Goal: Information Seeking & Learning: Learn about a topic

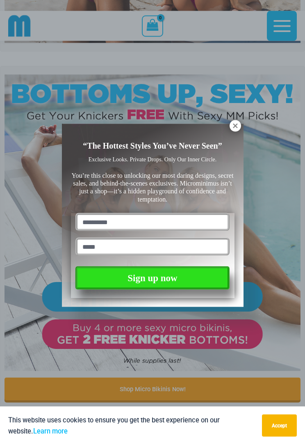
scroll to position [341, 0]
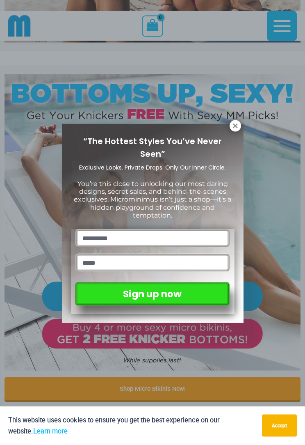
click at [238, 129] on icon at bounding box center [235, 125] width 7 height 7
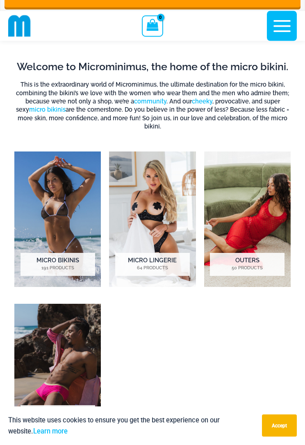
scroll to position [734, 0]
click at [251, 254] on h2 "Outers 50 Products" at bounding box center [247, 264] width 75 height 23
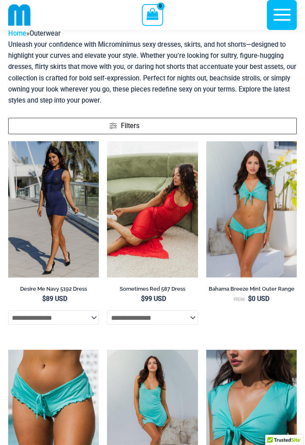
scroll to position [59, 0]
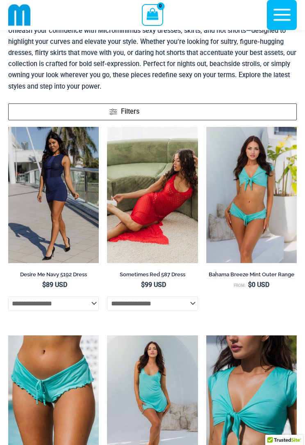
click at [8, 127] on img at bounding box center [8, 127] width 0 height 0
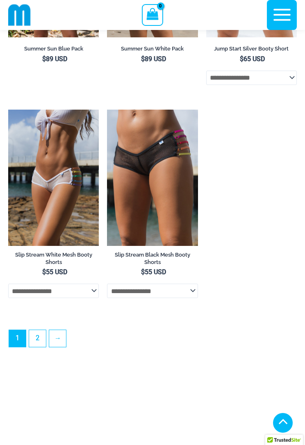
scroll to position [2194, 0]
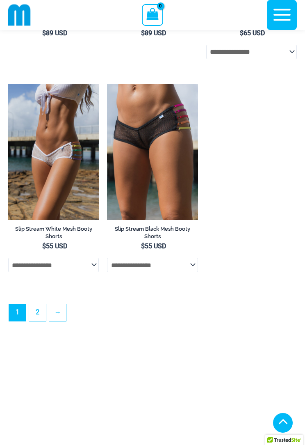
click at [39, 321] on link "2" at bounding box center [37, 312] width 17 height 17
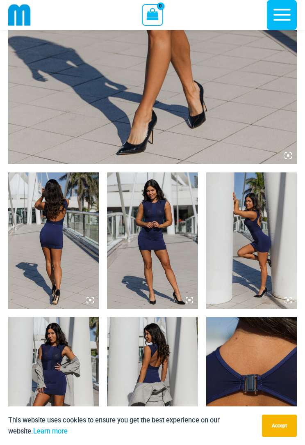
scroll to position [356, 0]
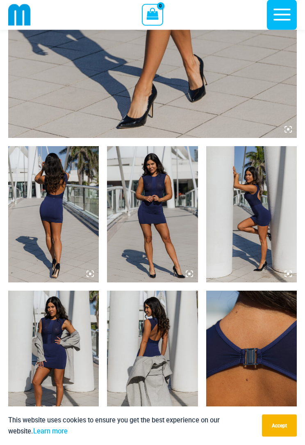
click at [86, 271] on img at bounding box center [53, 215] width 91 height 136
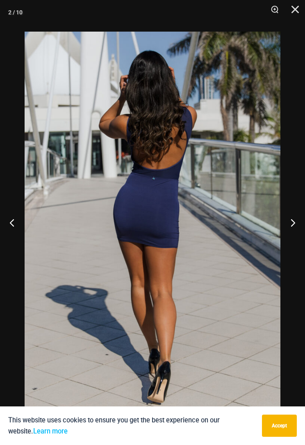
click at [292, 225] on button "Next" at bounding box center [290, 222] width 31 height 41
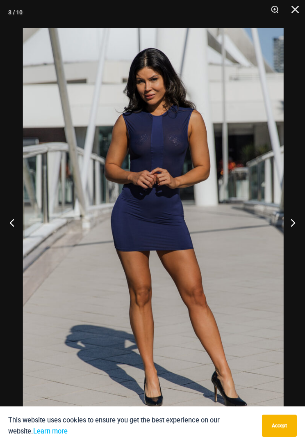
click at [299, 222] on button "Next" at bounding box center [290, 222] width 31 height 41
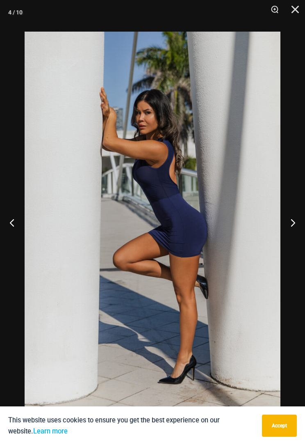
click at [298, 220] on button "Next" at bounding box center [290, 222] width 31 height 41
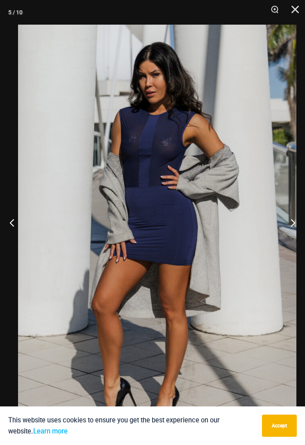
click at [291, 223] on button "Next" at bounding box center [290, 222] width 31 height 41
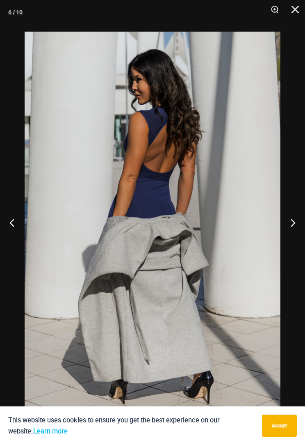
click at [298, 222] on button "Next" at bounding box center [290, 222] width 31 height 41
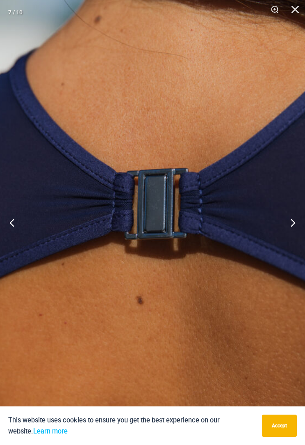
click at [295, 222] on button "Next" at bounding box center [290, 222] width 31 height 41
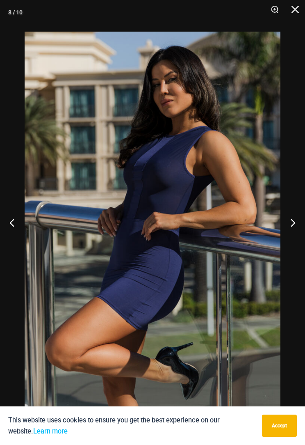
click at [292, 215] on button "Next" at bounding box center [290, 222] width 31 height 41
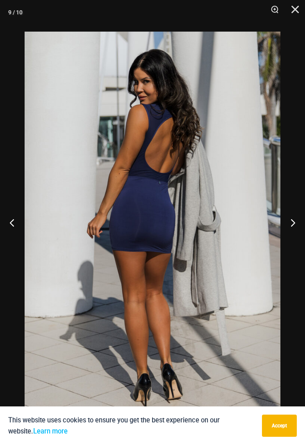
click at [291, 221] on button "Next" at bounding box center [290, 222] width 31 height 41
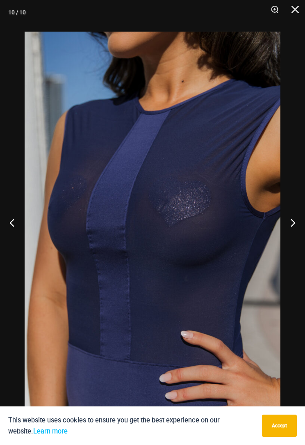
click at [289, 222] on button "Next" at bounding box center [290, 222] width 31 height 41
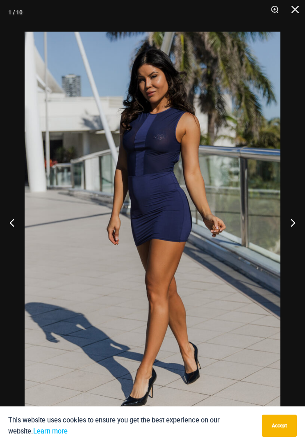
click at [292, 215] on button "Next" at bounding box center [290, 222] width 31 height 41
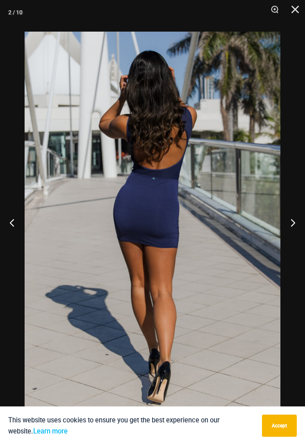
click at [297, 215] on button "Next" at bounding box center [290, 222] width 31 height 41
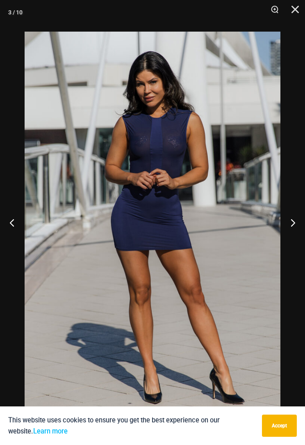
click at [294, 218] on button "Next" at bounding box center [290, 222] width 31 height 41
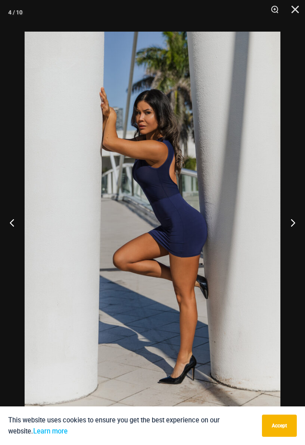
click at [11, 223] on button "Previous" at bounding box center [15, 222] width 31 height 41
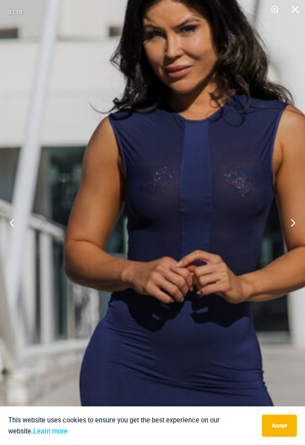
click at [299, 9] on button "Close" at bounding box center [292, 12] width 21 height 25
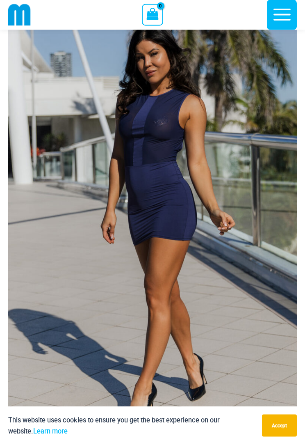
scroll to position [55, 0]
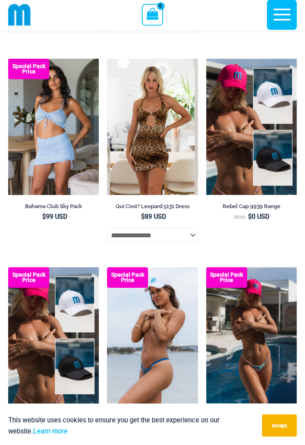
scroll to position [261, 0]
click at [197, 234] on select "**********" at bounding box center [152, 235] width 91 height 14
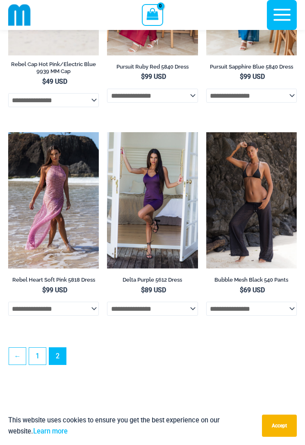
scroll to position [1013, 0]
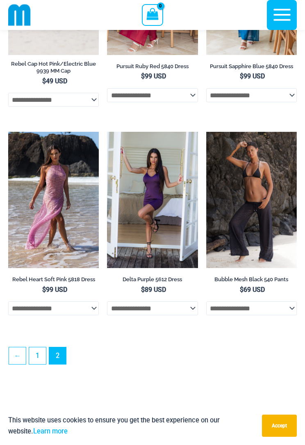
click at [8, 132] on img at bounding box center [8, 132] width 0 height 0
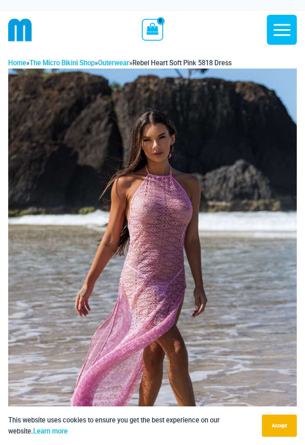
click at [286, 32] on icon "button" at bounding box center [282, 30] width 21 height 21
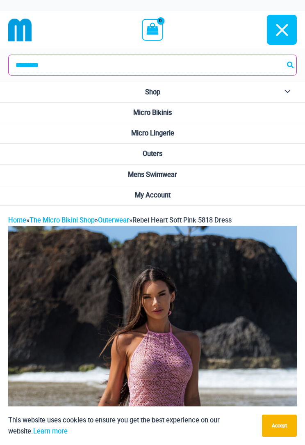
click at [239, 66] on input "Search for:" at bounding box center [153, 65] width 288 height 20
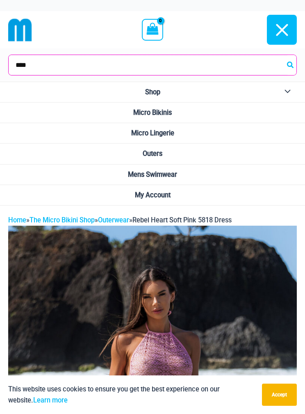
type input "****"
click at [291, 65] on button "Search" at bounding box center [291, 65] width 11 height 20
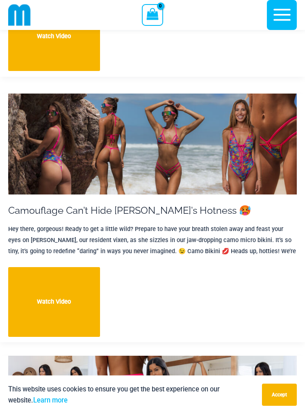
scroll to position [15598, 0]
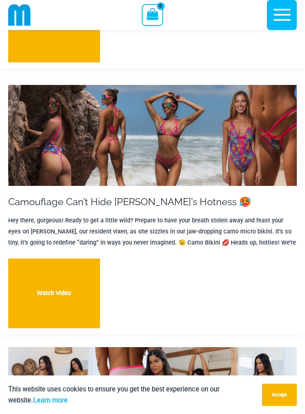
click at [223, 132] on img at bounding box center [152, 135] width 289 height 101
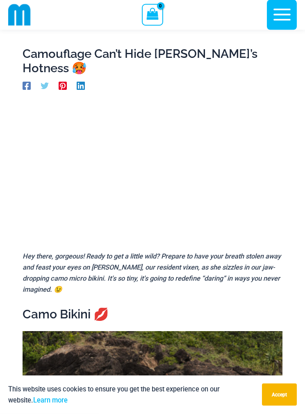
scroll to position [11, 0]
